Goal: Task Accomplishment & Management: Complete application form

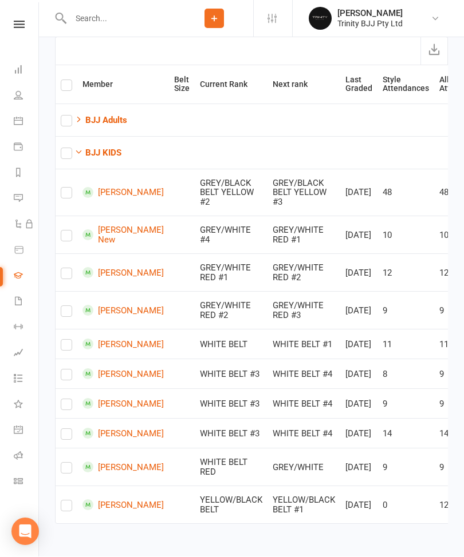
scroll to position [152, 0]
click at [73, 227] on td at bounding box center [67, 235] width 22 height 38
click at [63, 239] on label at bounding box center [66, 239] width 11 height 0
click at [63, 231] on input "checkbox" at bounding box center [66, 231] width 11 height 0
checkbox input "true"
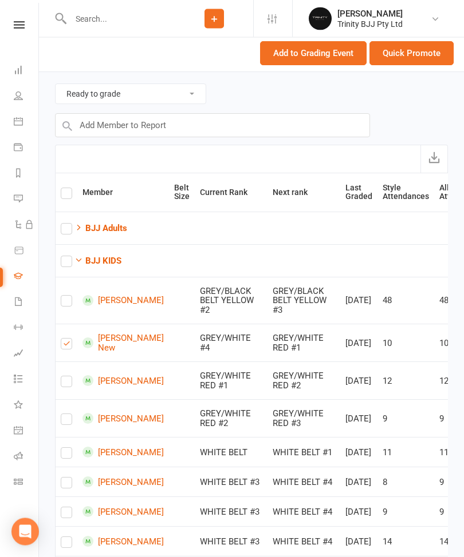
scroll to position [29, 0]
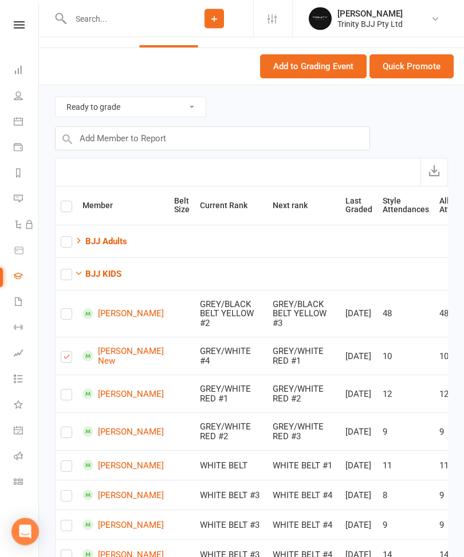
click at [417, 70] on button "Quick Promote" at bounding box center [411, 67] width 84 height 24
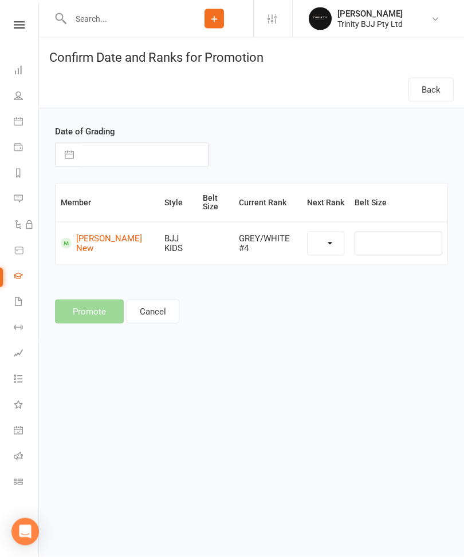
scroll to position [0, 0]
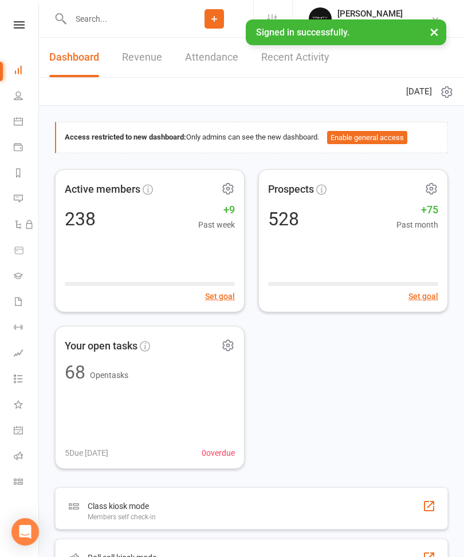
click at [18, 279] on icon at bounding box center [18, 275] width 9 height 9
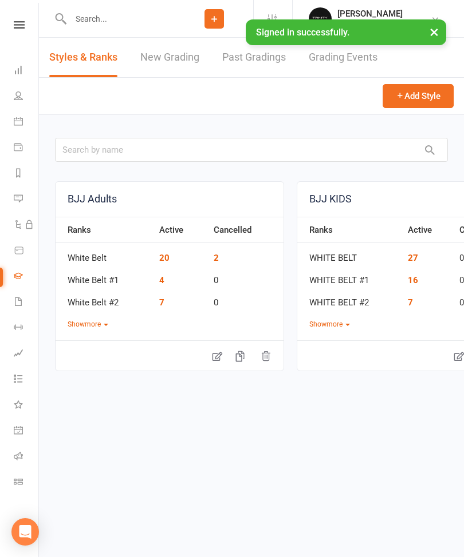
click at [176, 52] on link "New Grading" at bounding box center [169, 57] width 59 height 39
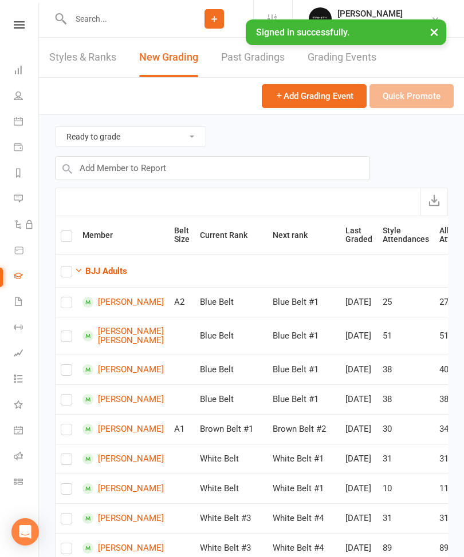
click at [106, 276] on button "BJJ Adults" at bounding box center [100, 271] width 53 height 14
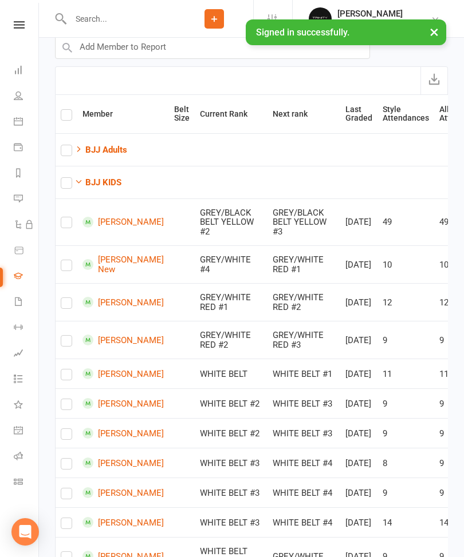
scroll to position [126, 0]
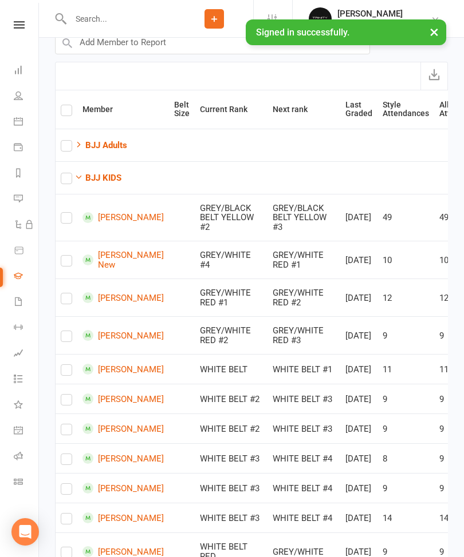
click at [69, 263] on label at bounding box center [66, 263] width 11 height 0
click at [69, 256] on input "checkbox" at bounding box center [66, 256] width 11 height 0
checkbox input "true"
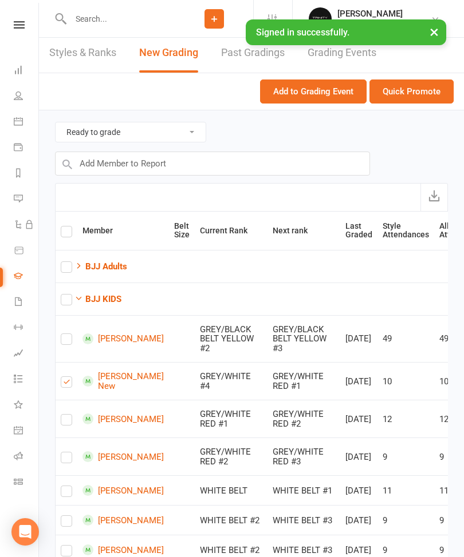
scroll to position [4, 0]
click at [414, 94] on button "Quick Promote" at bounding box center [411, 92] width 84 height 24
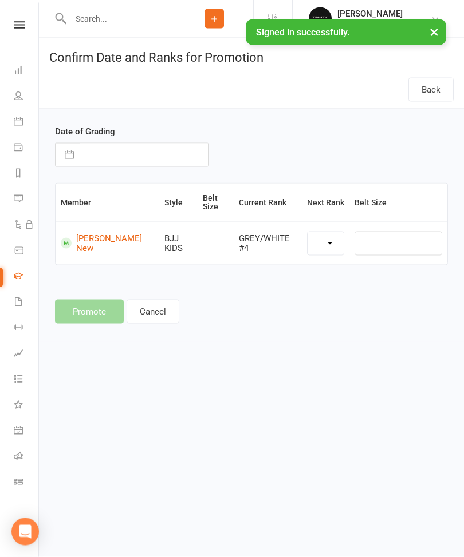
scroll to position [0, 0]
select select "39744"
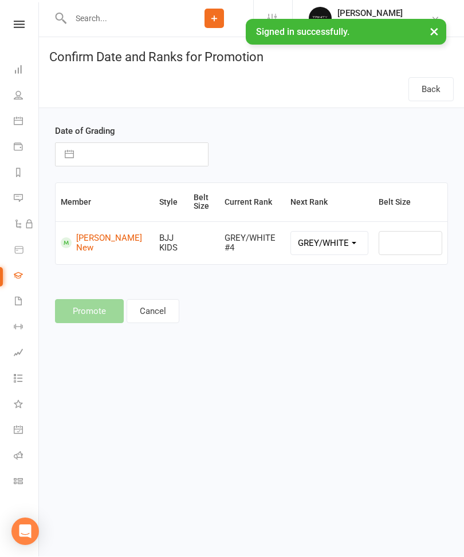
click at [16, 271] on icon at bounding box center [18, 275] width 9 height 9
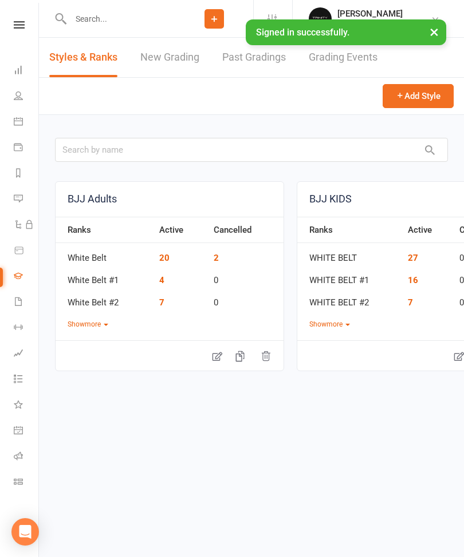
click at [197, 53] on link "New Grading" at bounding box center [169, 57] width 59 height 39
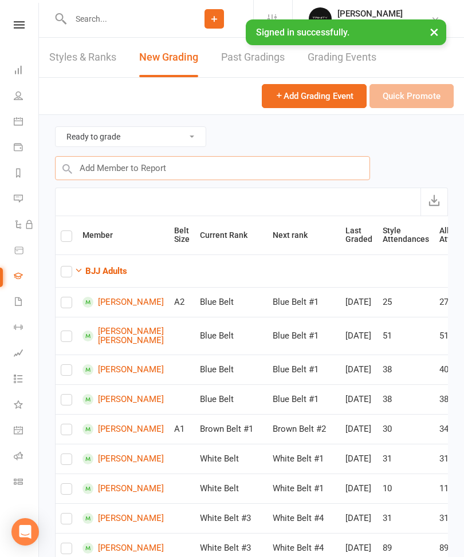
click at [141, 169] on input "text" at bounding box center [212, 168] width 315 height 24
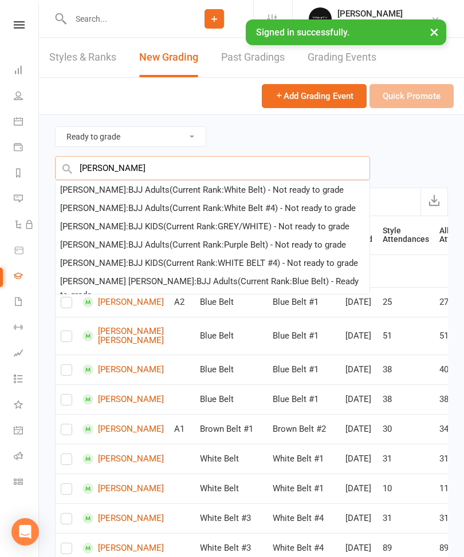
type input "Lili"
click at [168, 189] on div "Liliane Barreto : BJJ Adults (Current Rank: White Belt ) - Not ready to grade" at bounding box center [201, 190] width 283 height 14
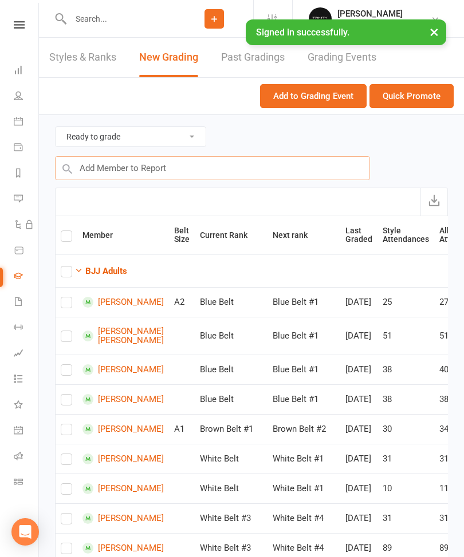
click at [170, 172] on input "text" at bounding box center [212, 168] width 315 height 24
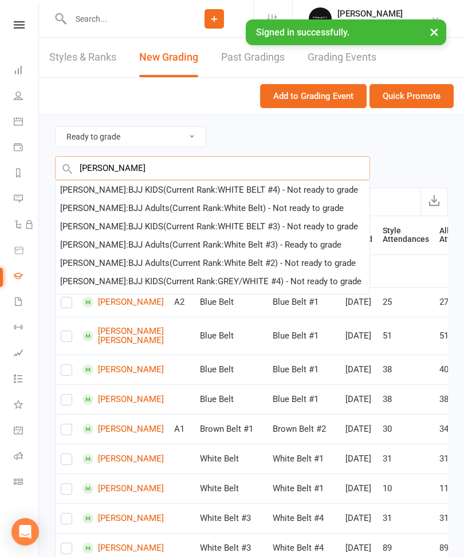
type input "Aline"
click at [218, 215] on div "Alyne Gomes de Moura : BJJ Adults (Current Rank: White Belt ) - Not ready to gr…" at bounding box center [201, 208] width 283 height 14
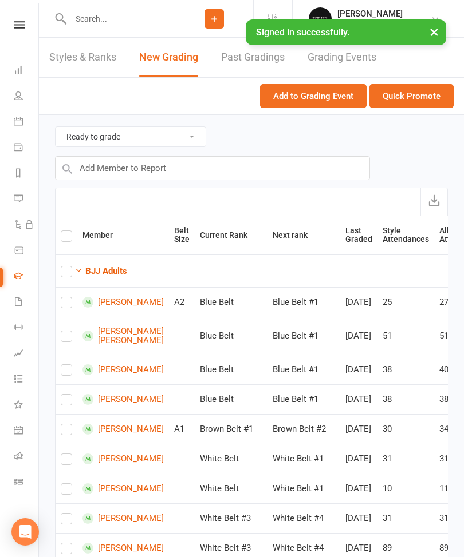
checkbox input "true"
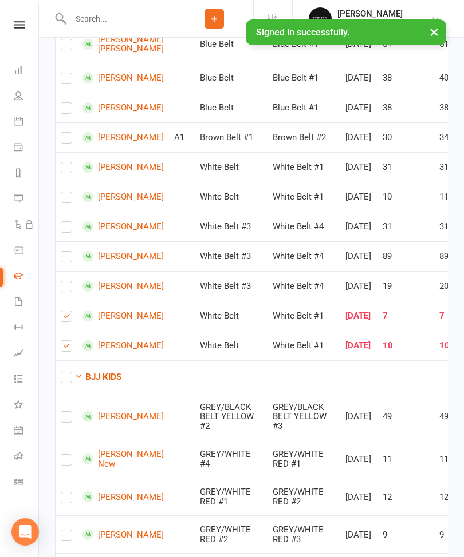
scroll to position [417, 0]
